Goal: Find specific page/section

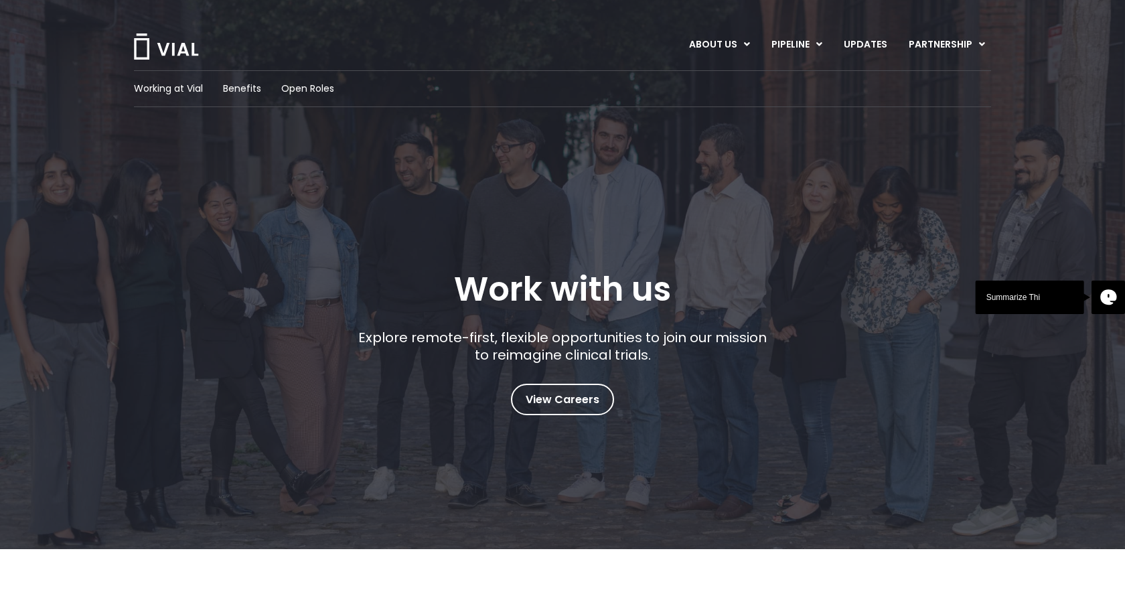
click at [309, 96] on div "Working at Vial Benefits Open Roles" at bounding box center [562, 88] width 857 height 37
click at [309, 88] on span "Open Roles" at bounding box center [307, 89] width 53 height 14
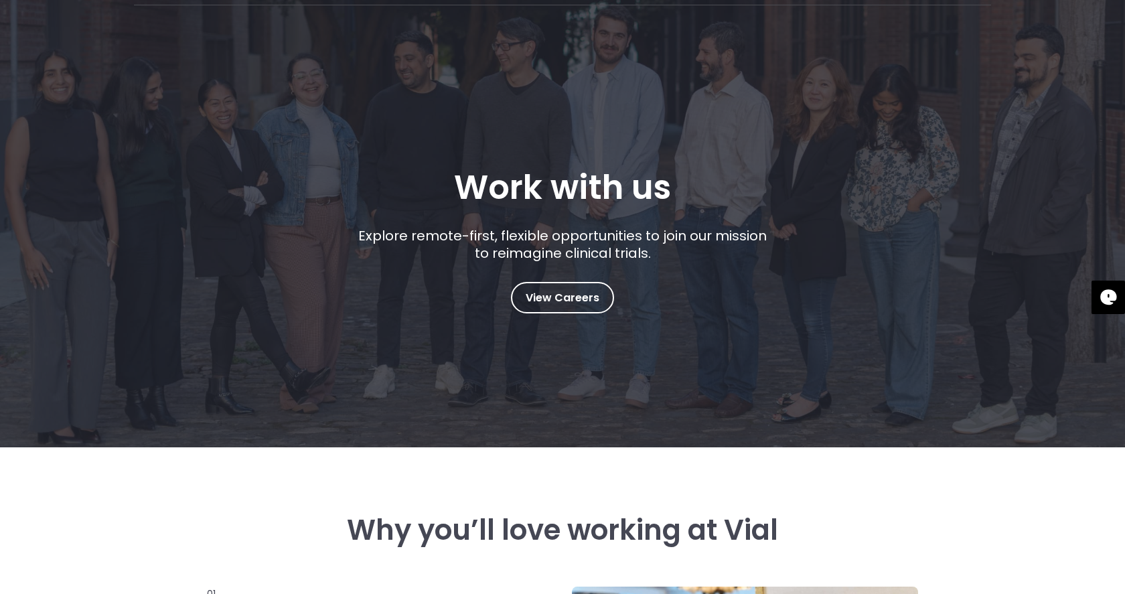
scroll to position [1, 0]
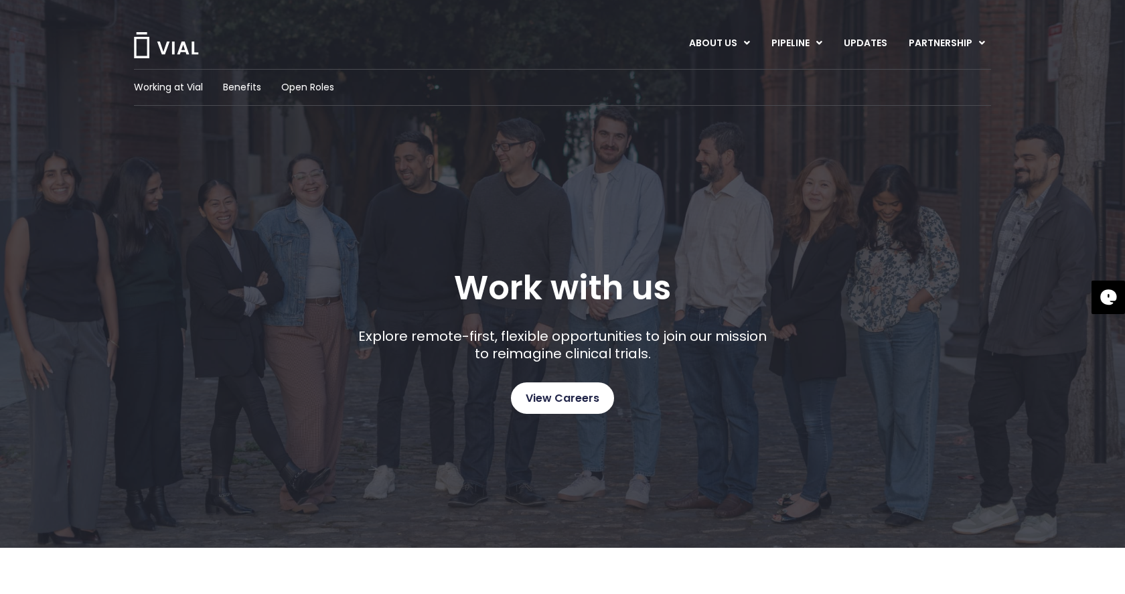
click at [567, 400] on span "View Careers" at bounding box center [563, 398] width 74 height 17
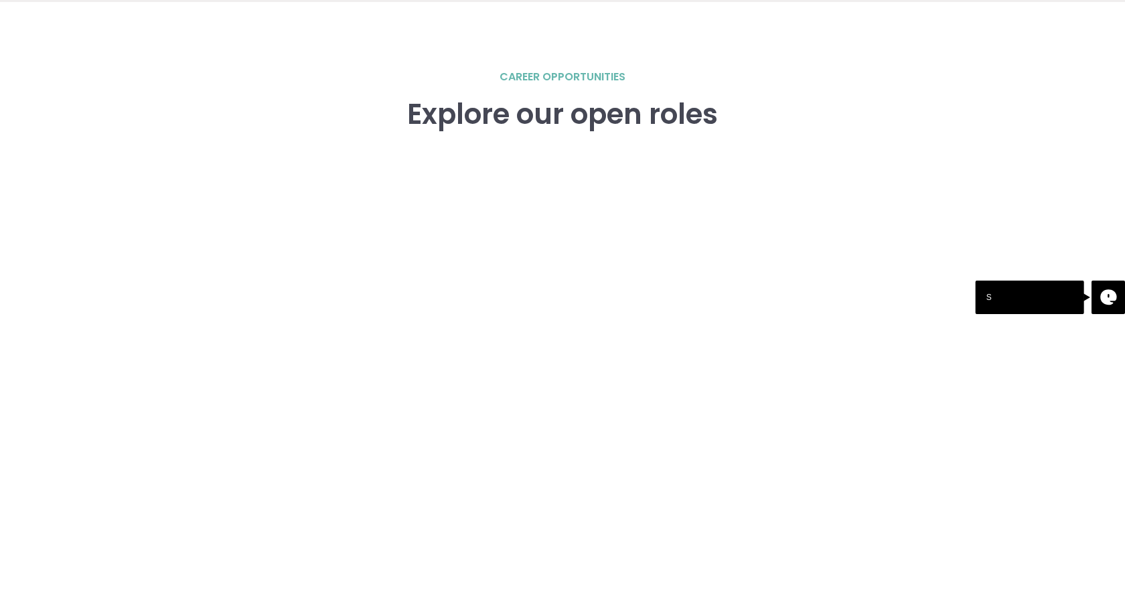
scroll to position [1853, 0]
